Goal: Task Accomplishment & Management: Complete application form

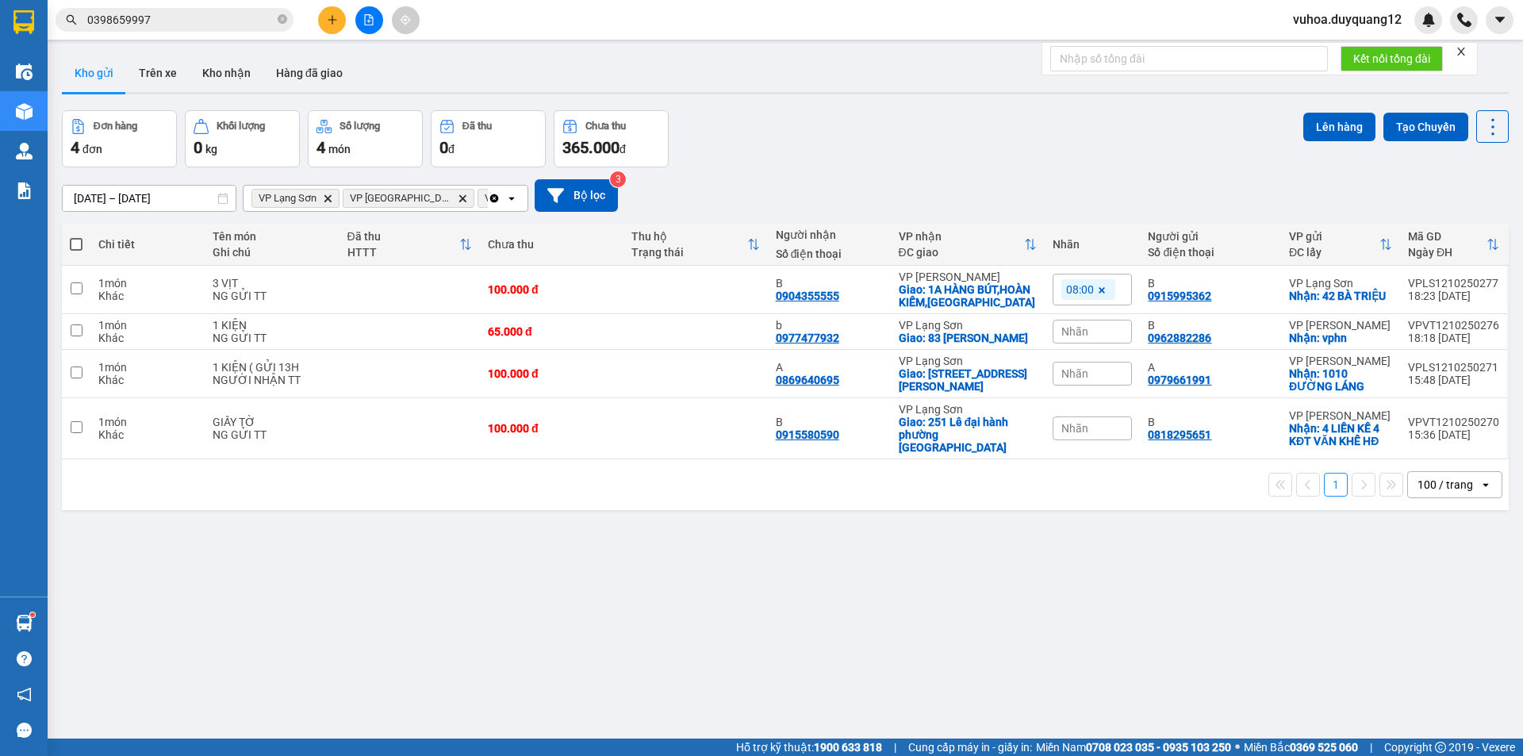
click at [148, 25] on input "0398659997" at bounding box center [180, 19] width 187 height 17
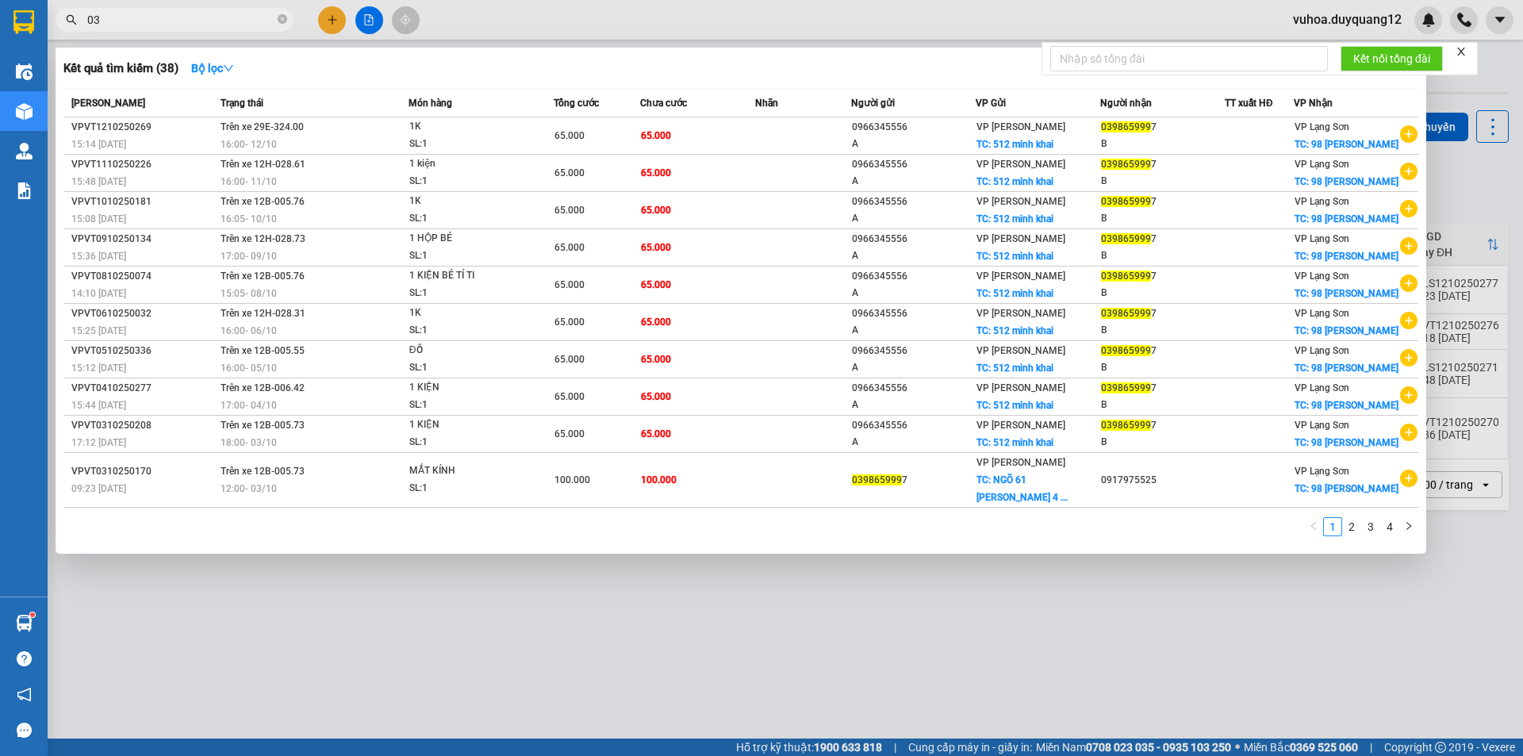
type input "0"
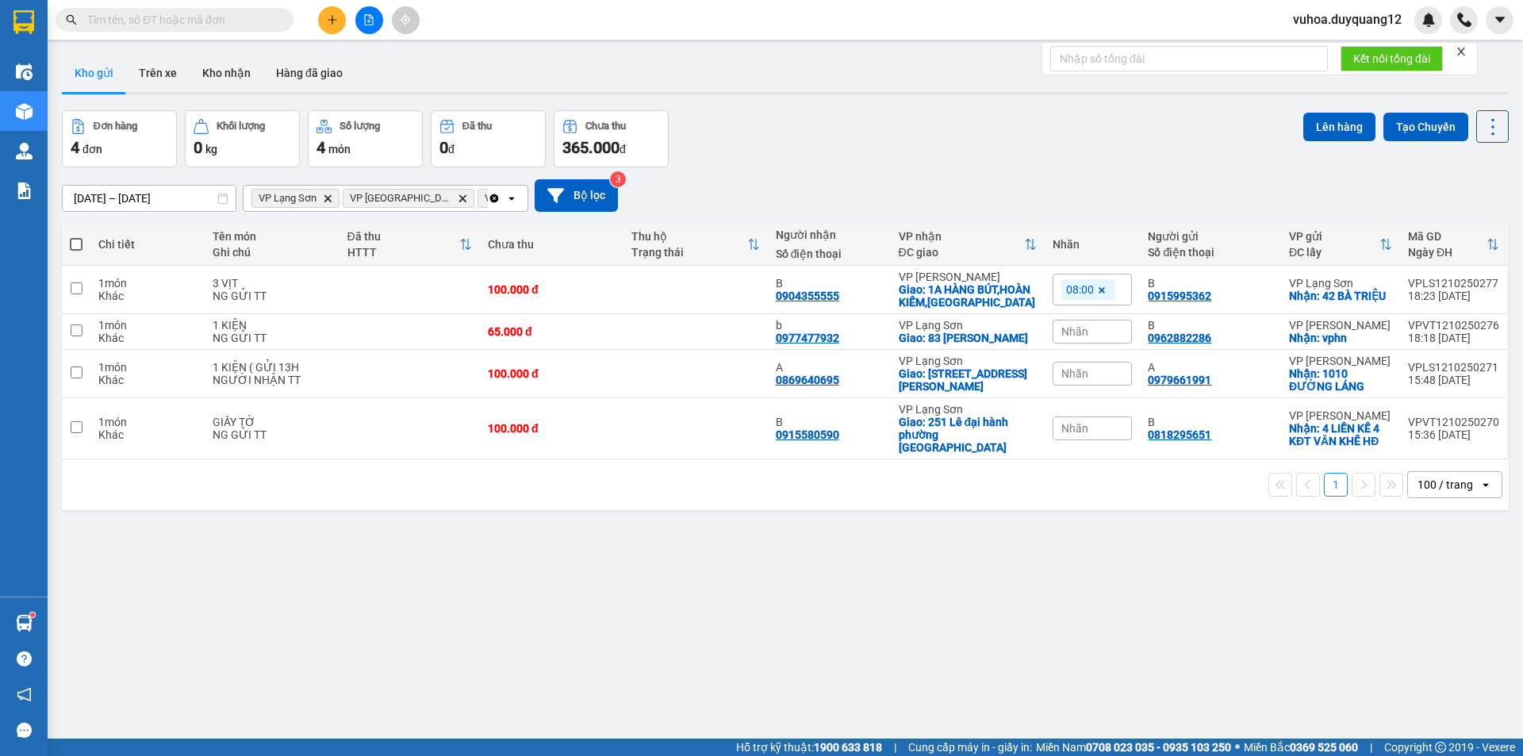
paste input "0912452688"
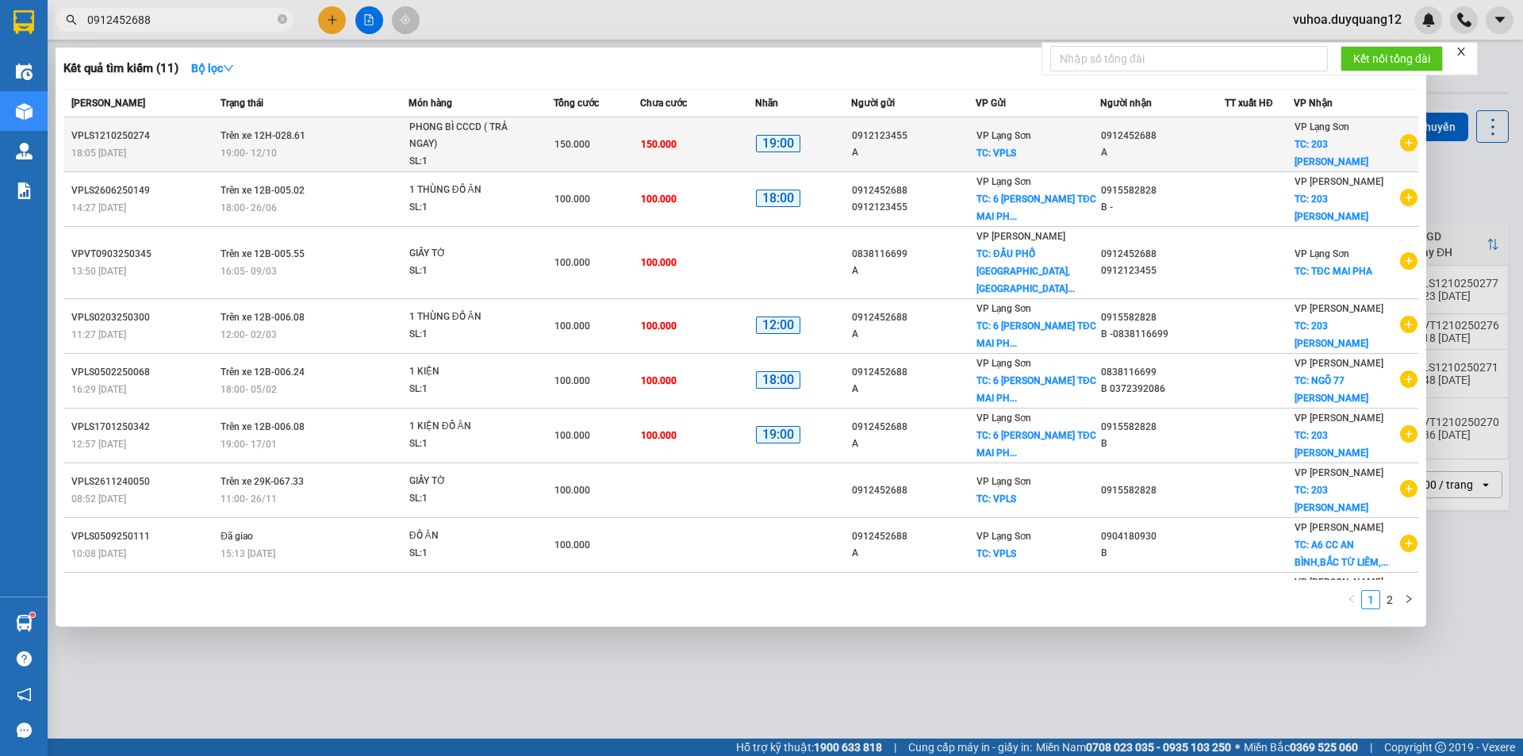
type input "0912452688"
click at [757, 135] on span "19:00" at bounding box center [778, 144] width 44 height 18
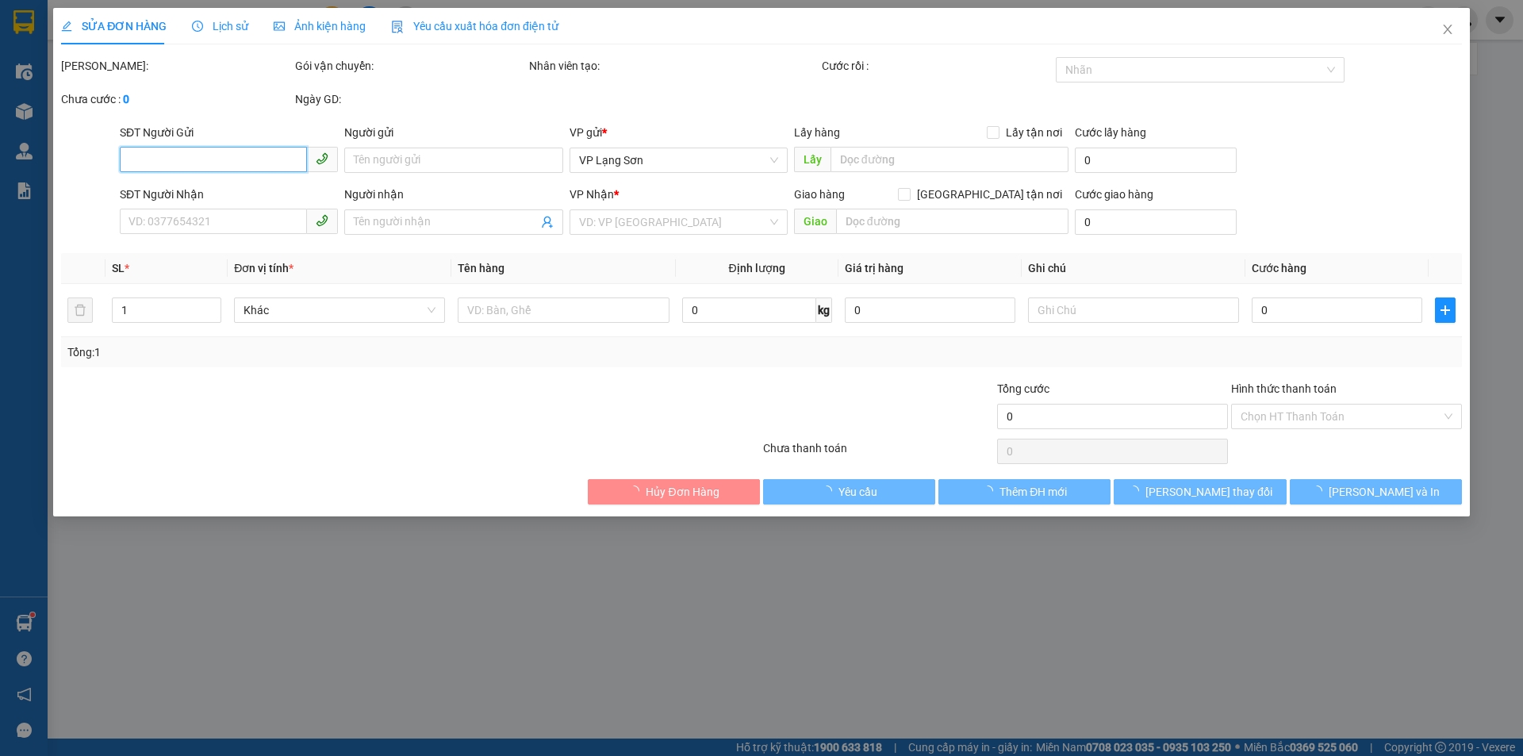
type input "0912123455"
type input "A"
checkbox input "true"
type input "VPLS"
type input "0912452688"
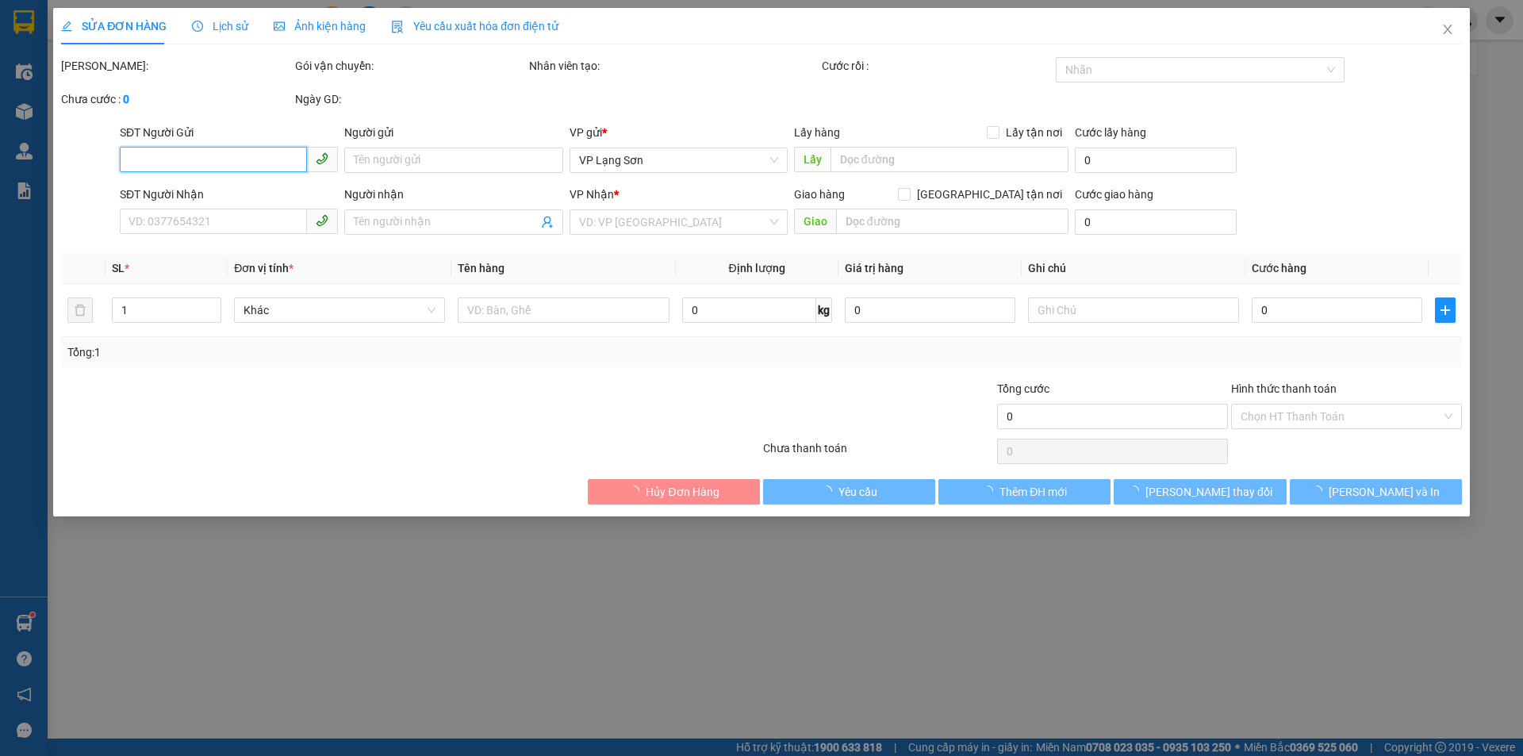
type input "A"
checkbox input "true"
type input "203 [PERSON_NAME]"
type input "150.000"
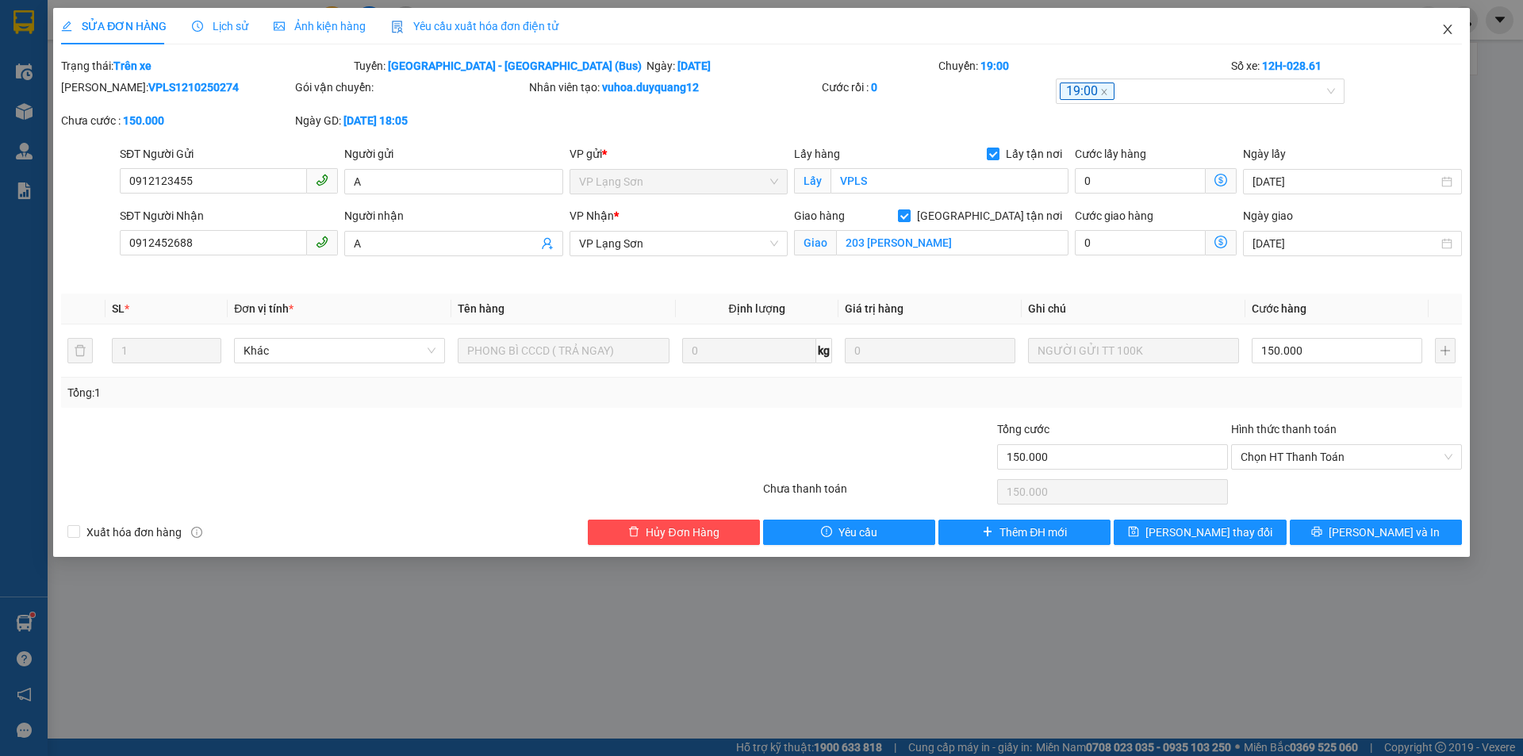
click at [1448, 29] on icon "close" at bounding box center [1447, 30] width 9 height 10
